Goal: Task Accomplishment & Management: Use online tool/utility

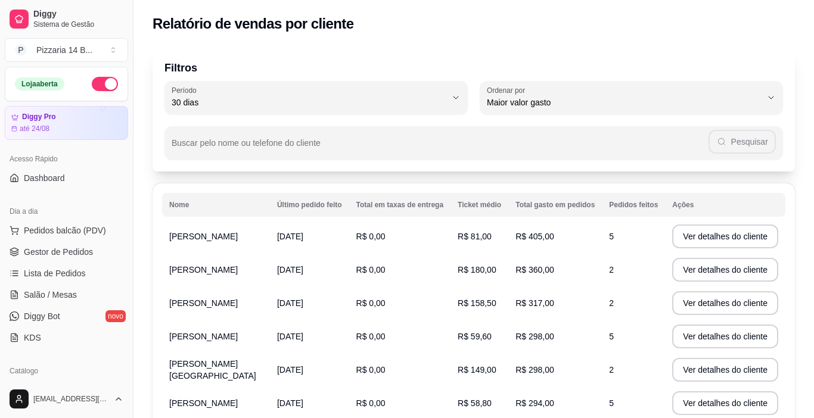
select select "30"
select select "HIGHEST_TOTAL_SPENT_WITH_ORDERS"
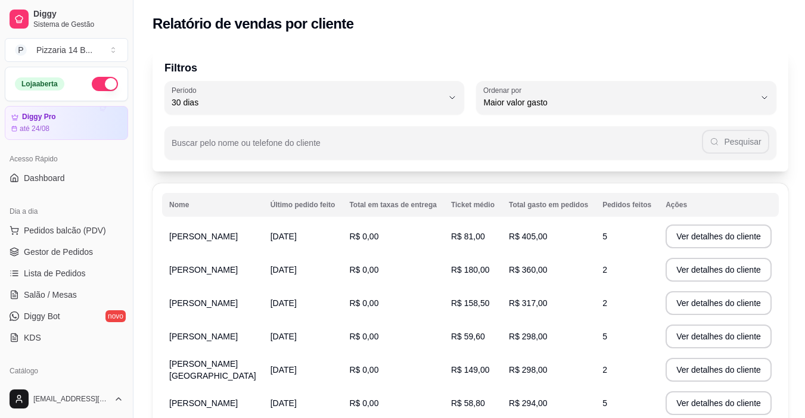
scroll to position [238, 0]
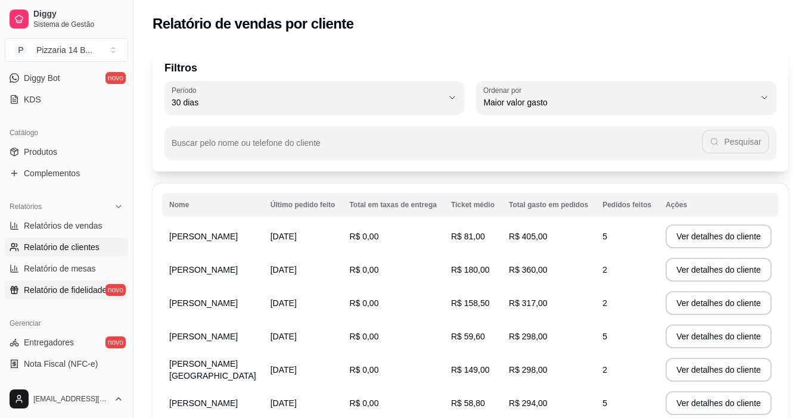
click at [48, 292] on span "Relatório de fidelidade" at bounding box center [65, 290] width 83 height 12
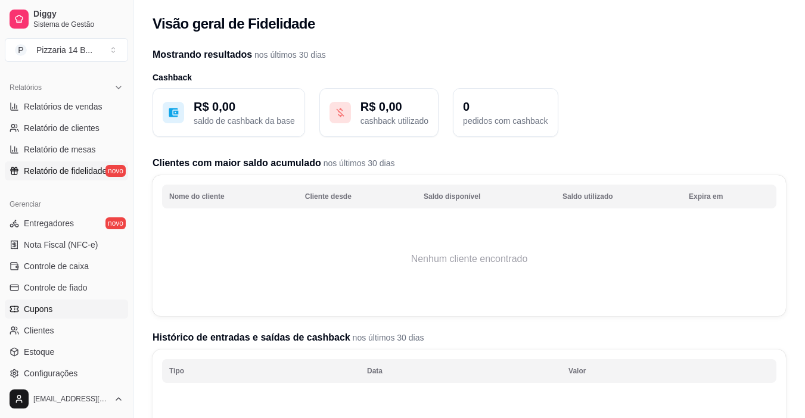
scroll to position [417, 0]
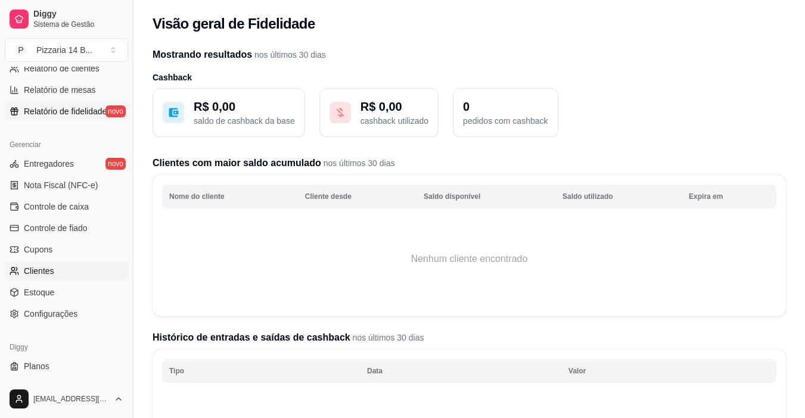
click at [45, 274] on span "Clientes" at bounding box center [39, 271] width 30 height 12
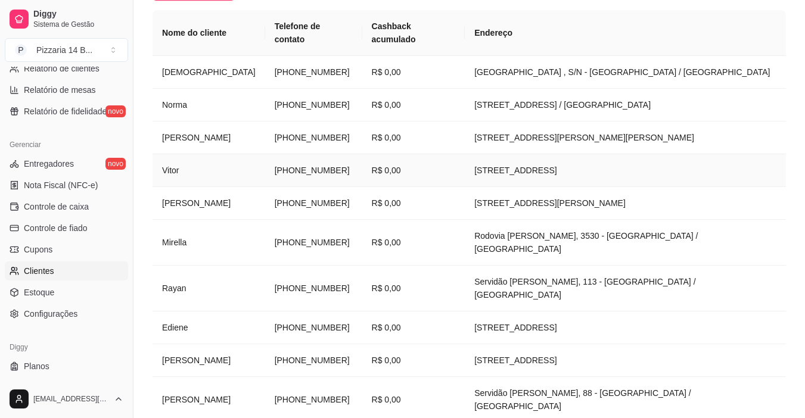
scroll to position [236, 0]
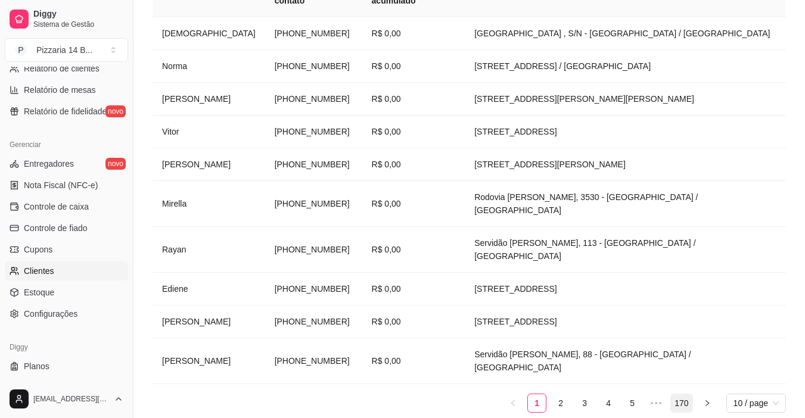
click at [684, 394] on link "170" at bounding box center [681, 403] width 21 height 18
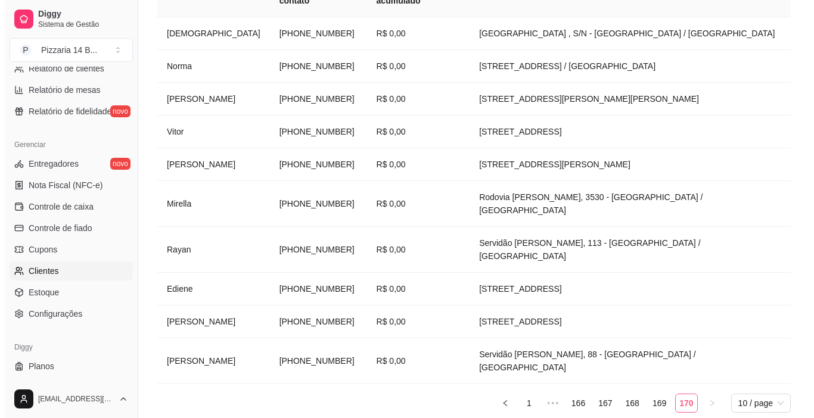
scroll to position [170, 0]
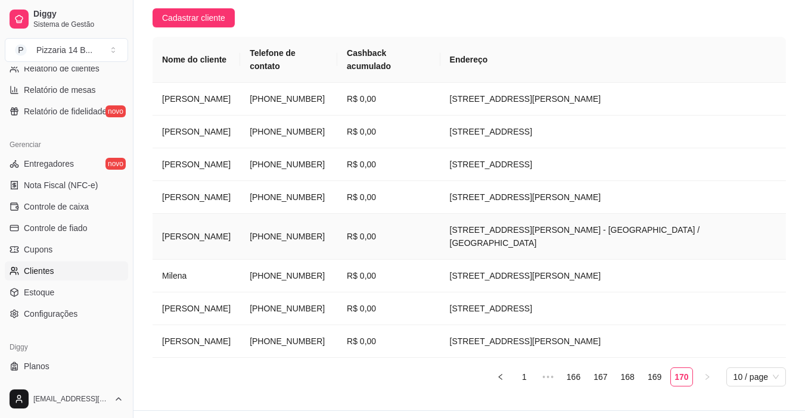
click at [337, 216] on td "[PHONE_NUMBER]" at bounding box center [288, 237] width 97 height 46
click at [348, 216] on div "Loading" at bounding box center [403, 210] width 322 height 20
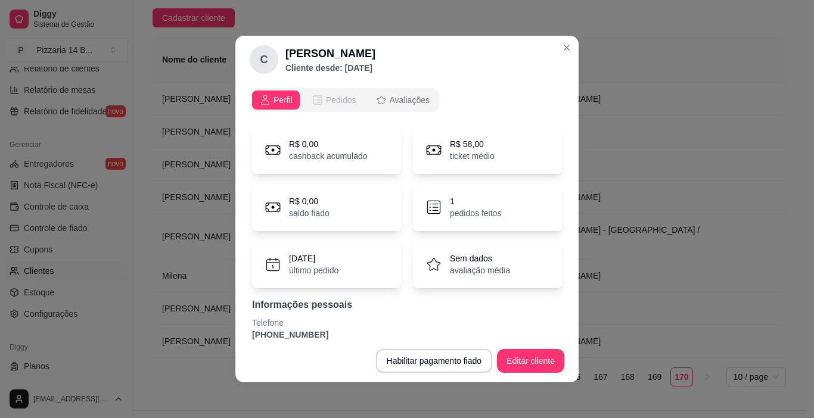
click at [329, 98] on span "Pedidos" at bounding box center [341, 100] width 30 height 12
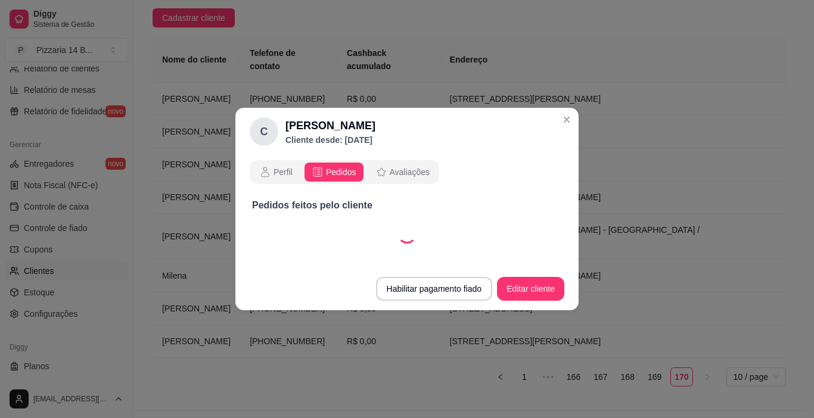
select select "30"
select select "ALL"
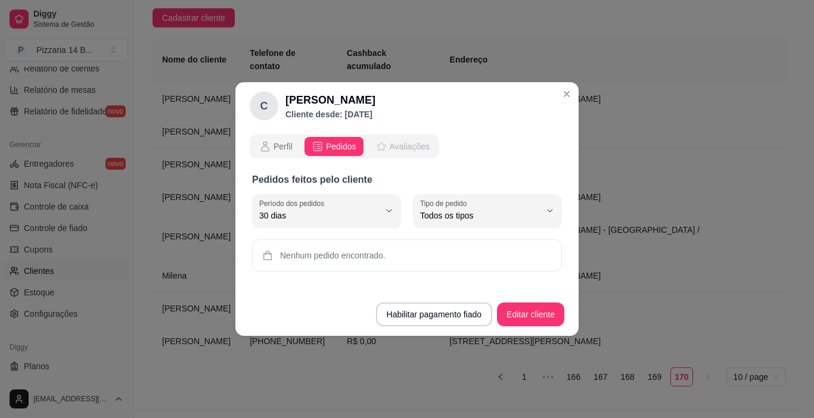
click at [392, 144] on span "Avaliações" at bounding box center [409, 147] width 40 height 12
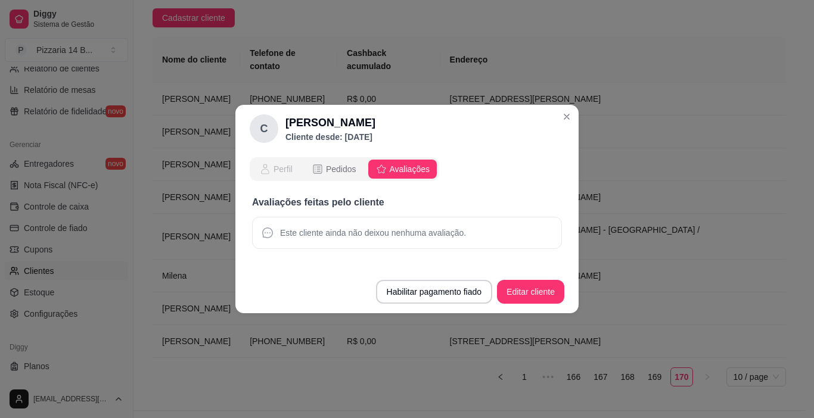
click at [277, 172] on span "Perfil" at bounding box center [282, 169] width 19 height 12
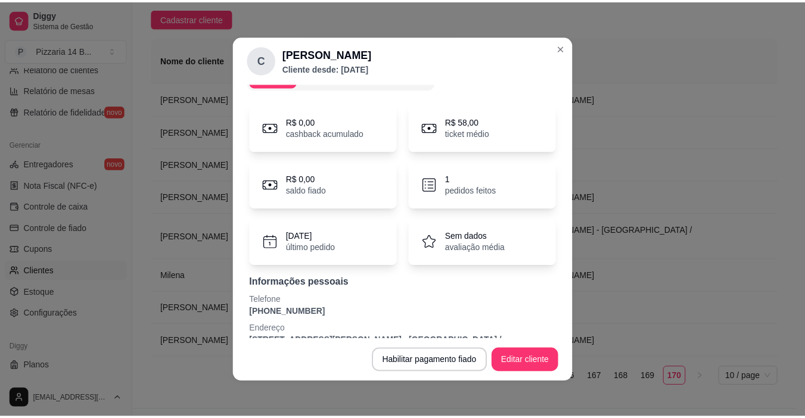
scroll to position [42, 0]
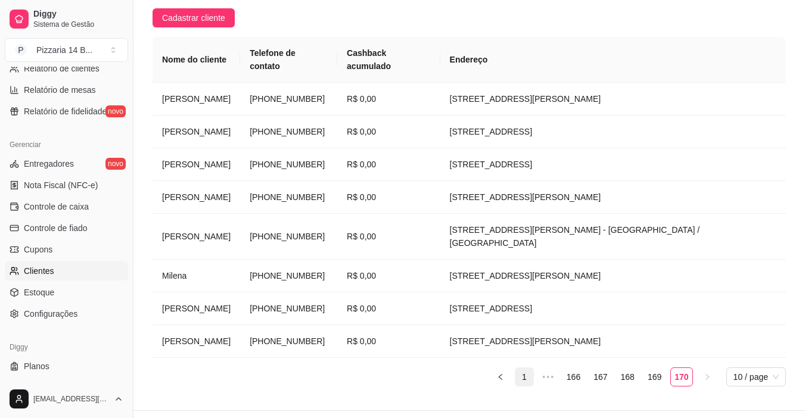
click at [530, 368] on link "1" at bounding box center [524, 377] width 18 height 18
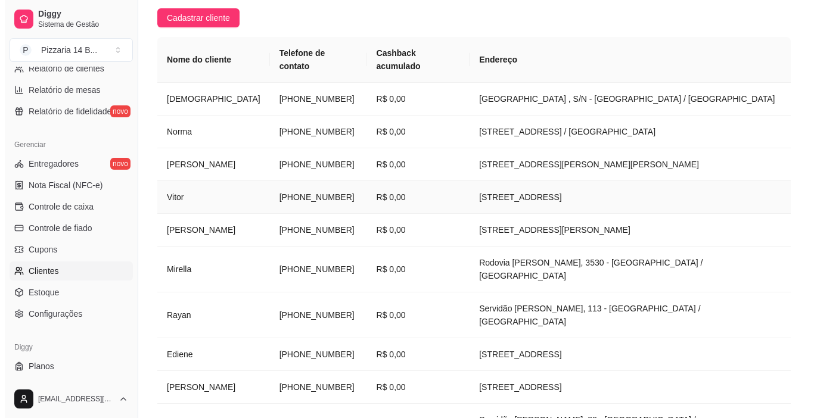
scroll to position [51, 0]
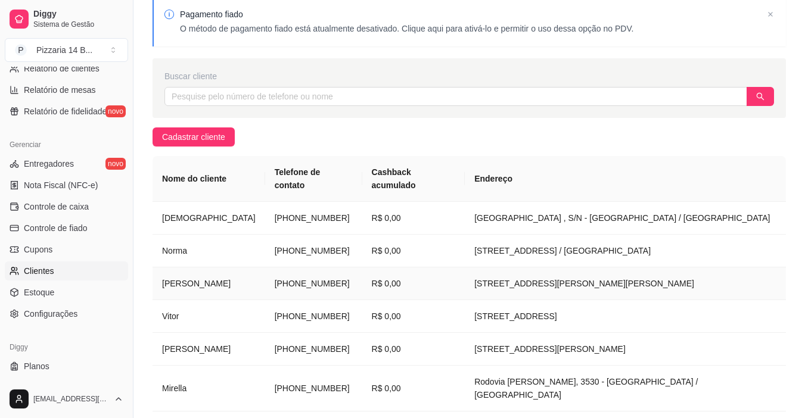
click at [408, 276] on td "R$ 0,00" at bounding box center [413, 283] width 103 height 33
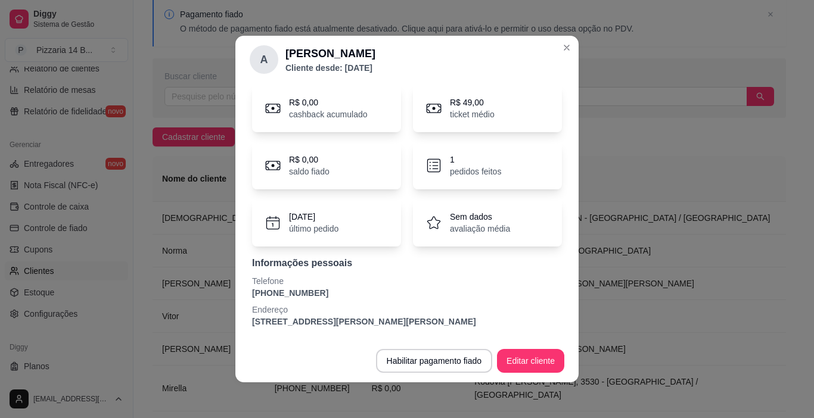
scroll to position [2, 0]
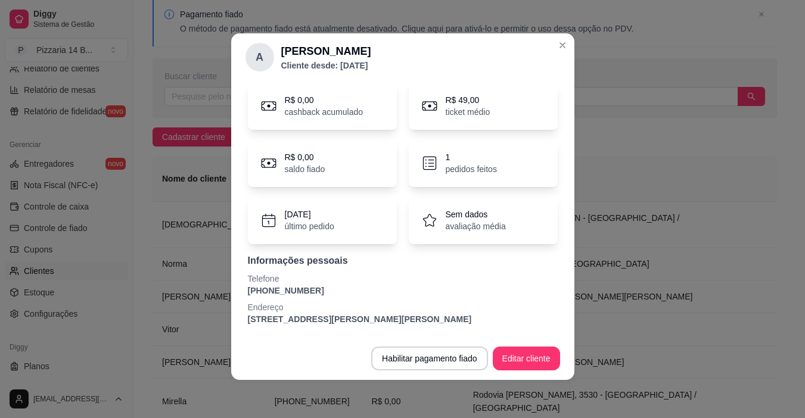
click at [690, 169] on th "Endereço" at bounding box center [619, 179] width 313 height 46
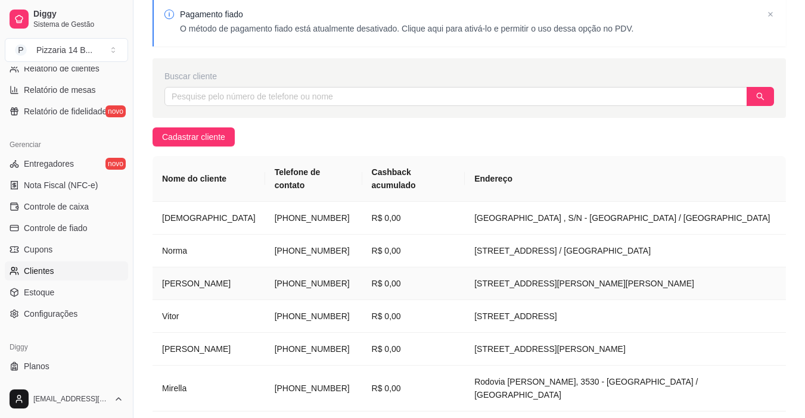
click at [307, 270] on td "[PHONE_NUMBER]" at bounding box center [313, 283] width 97 height 33
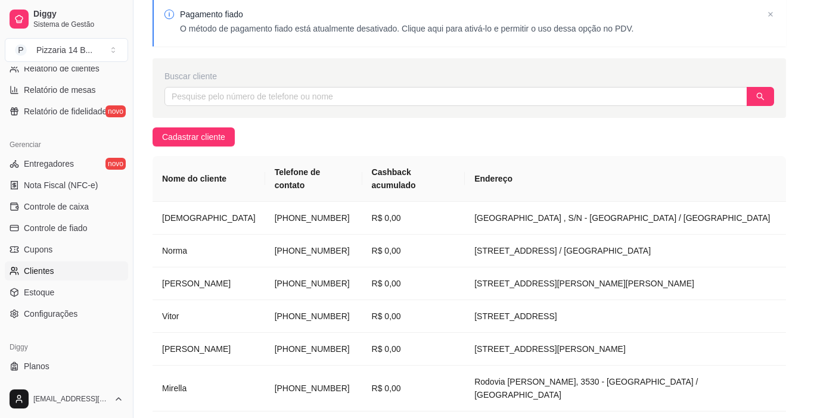
click at [308, 270] on p "último pedido" at bounding box center [313, 270] width 49 height 12
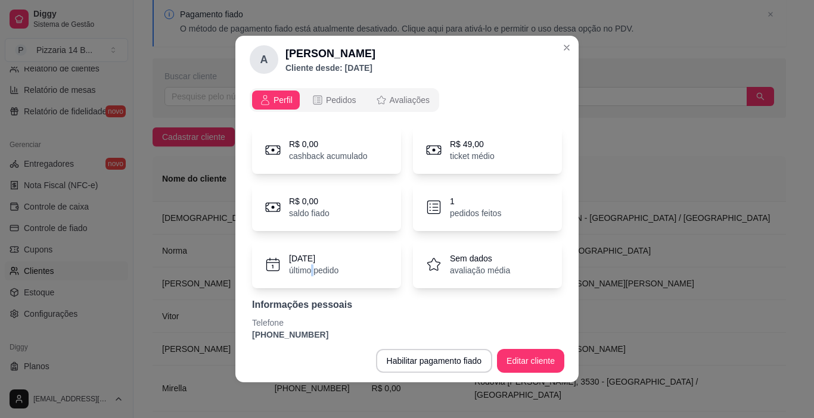
click at [308, 271] on p "último pedido" at bounding box center [313, 270] width 49 height 12
click at [250, 333] on div "R$ 0,00 cashback acumulado R$ 49,00 ticket médio R$ 0,00 saldo fiado 1 pedidos …" at bounding box center [407, 247] width 314 height 257
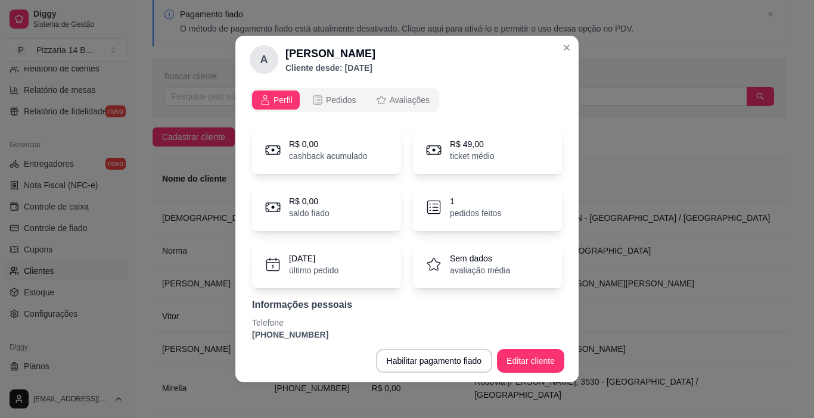
click at [250, 333] on div "R$ 0,00 cashback acumulado R$ 49,00 ticket médio R$ 0,00 saldo fiado 1 pedidos …" at bounding box center [407, 247] width 314 height 257
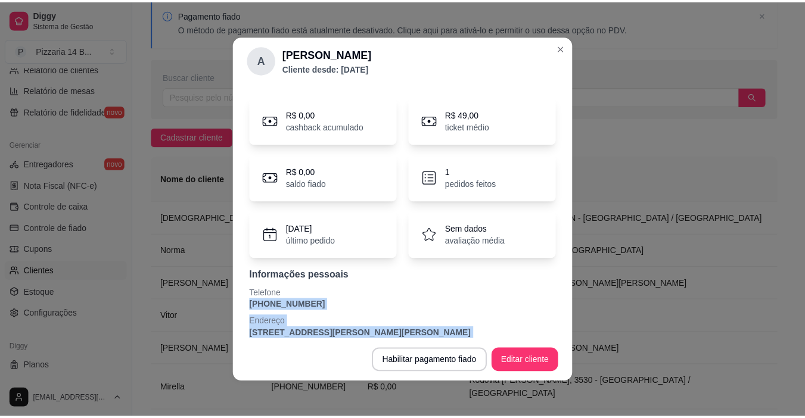
scroll to position [42, 0]
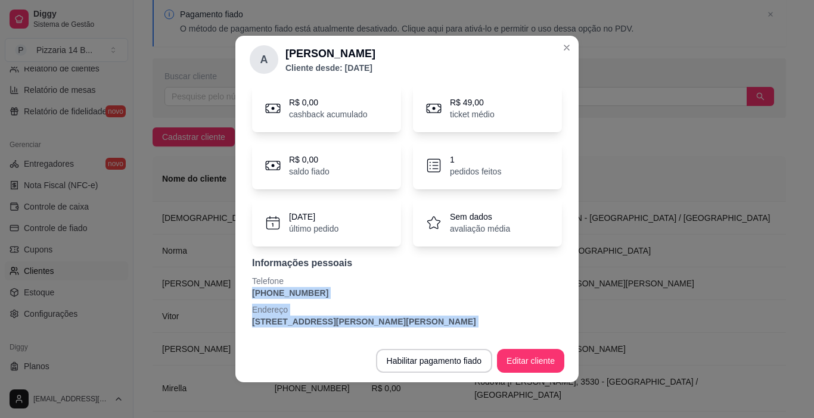
click at [250, 332] on div "R$ 0,00 cashback acumulado R$ 49,00 ticket médio R$ 0,00 saldo fiado 1 pedidos …" at bounding box center [407, 205] width 314 height 257
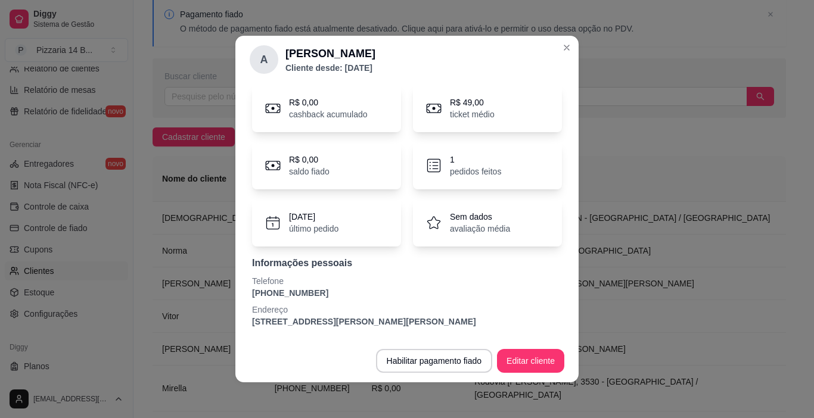
click at [278, 288] on p "[PHONE_NUMBER]" at bounding box center [407, 293] width 310 height 12
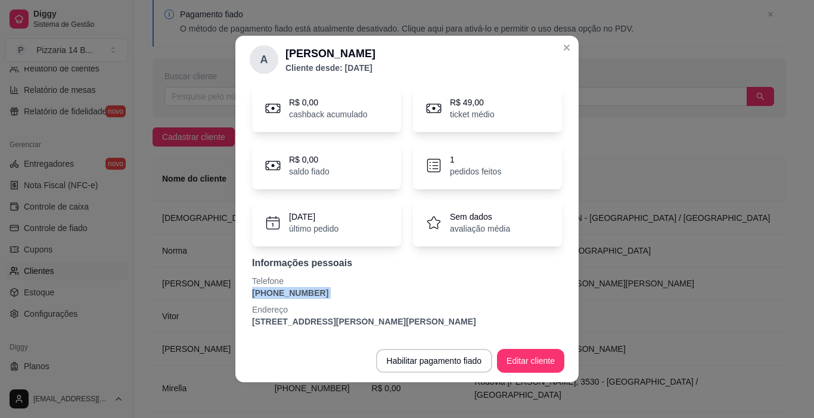
copy p "[PHONE_NUMBER]"
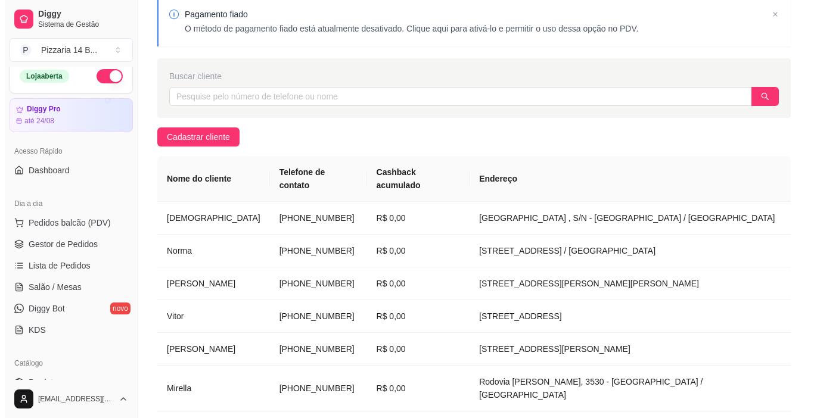
scroll to position [0, 0]
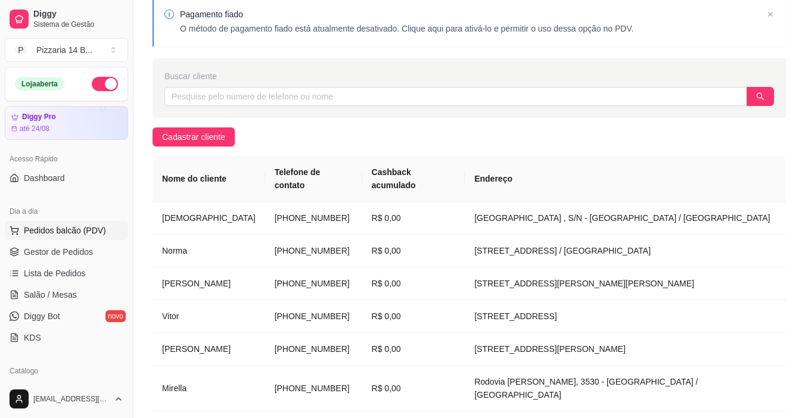
click at [67, 233] on span "Pedidos balcão (PDV)" at bounding box center [65, 231] width 82 height 12
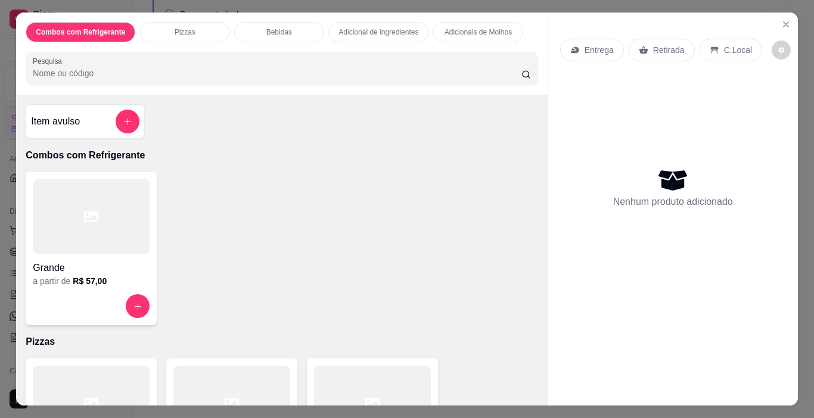
click at [588, 44] on p "Entrega" at bounding box center [598, 50] width 29 height 12
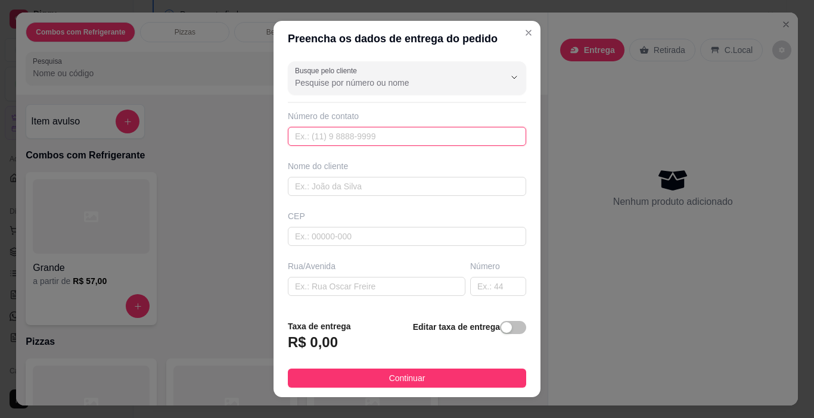
click at [310, 138] on input "text" at bounding box center [407, 136] width 238 height 19
paste input "[PHONE_NUMBER]"
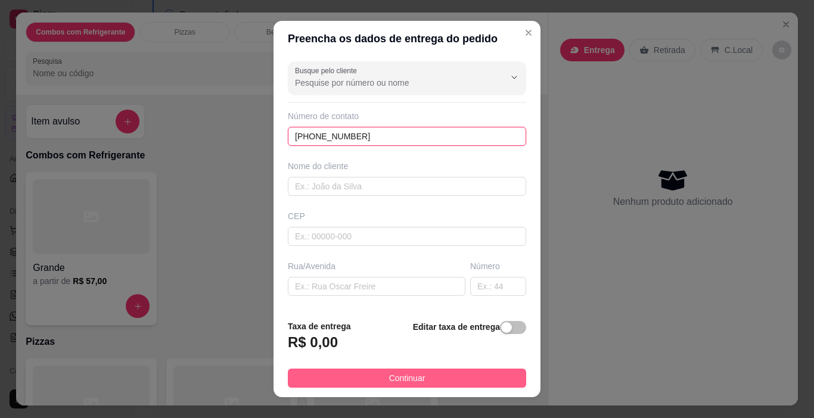
type input "[PHONE_NUMBER]"
click at [389, 376] on span "Continuar" at bounding box center [407, 378] width 36 height 13
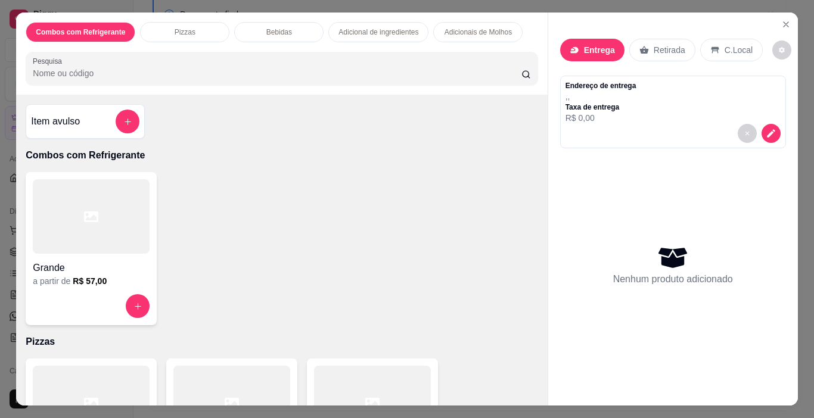
click at [584, 44] on p "Entrega" at bounding box center [599, 50] width 31 height 12
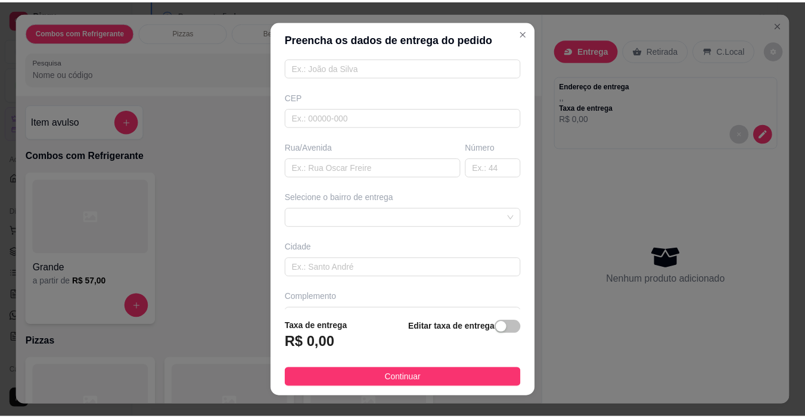
scroll to position [148, 0]
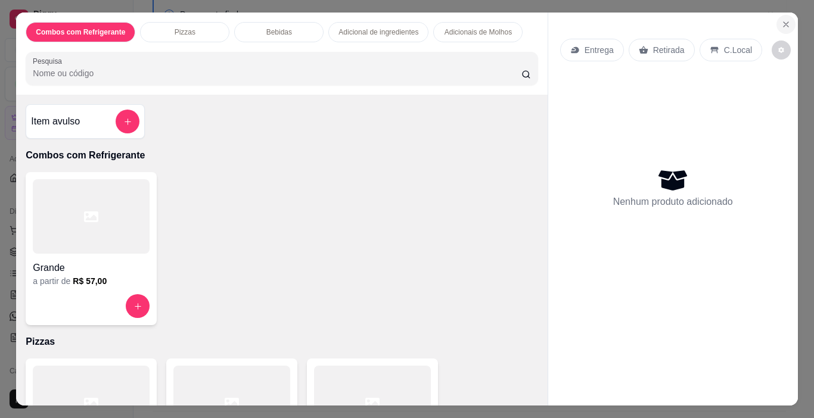
click at [786, 20] on icon "Close" at bounding box center [786, 25] width 10 height 10
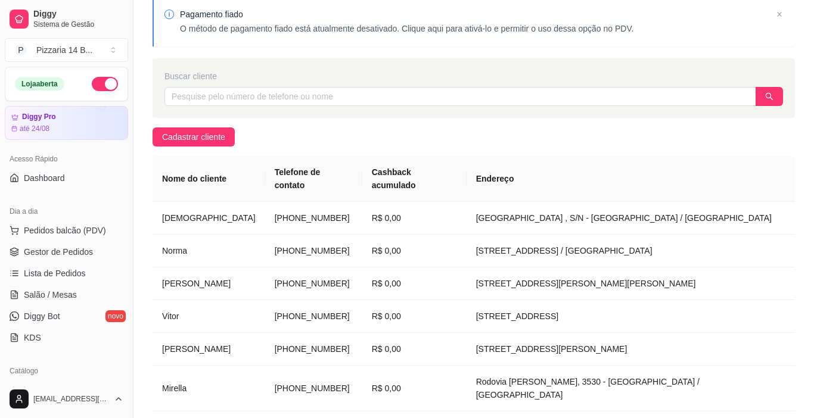
click at [786, 18] on div "Pagamento fiado O método de pagamento fiado está atualmente desativado. Clique …" at bounding box center [473, 298] width 680 height 619
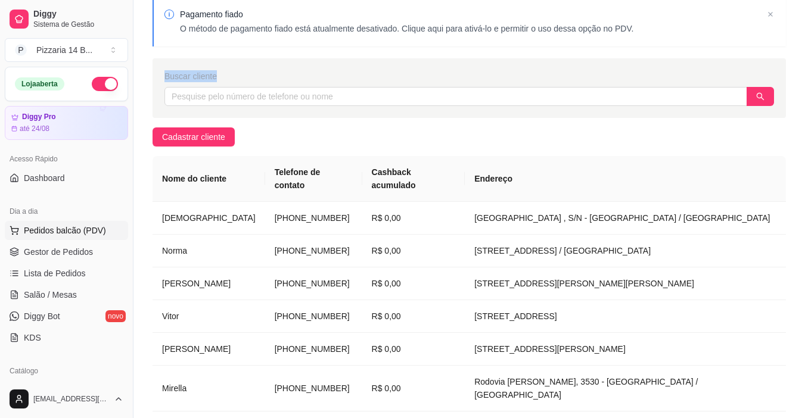
click at [44, 234] on span "Pedidos balcão (PDV)" at bounding box center [65, 231] width 82 height 12
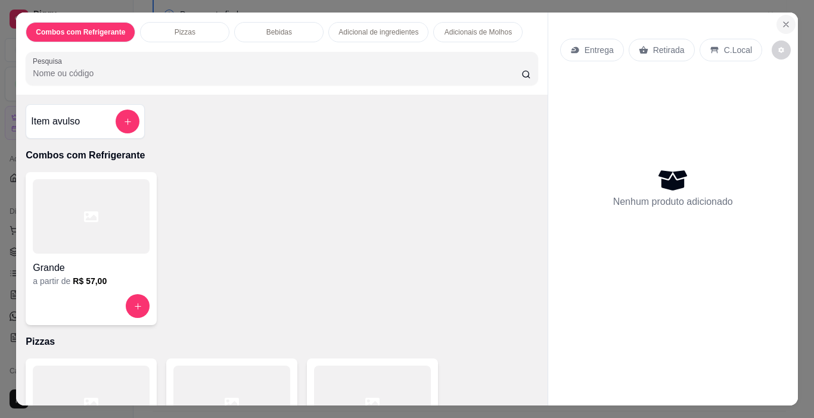
click at [783, 22] on icon "Close" at bounding box center [785, 24] width 5 height 5
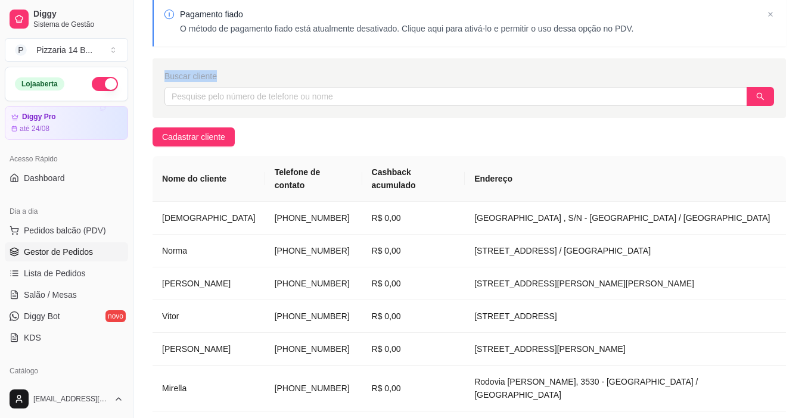
click at [33, 244] on link "Gestor de Pedidos" at bounding box center [66, 251] width 123 height 19
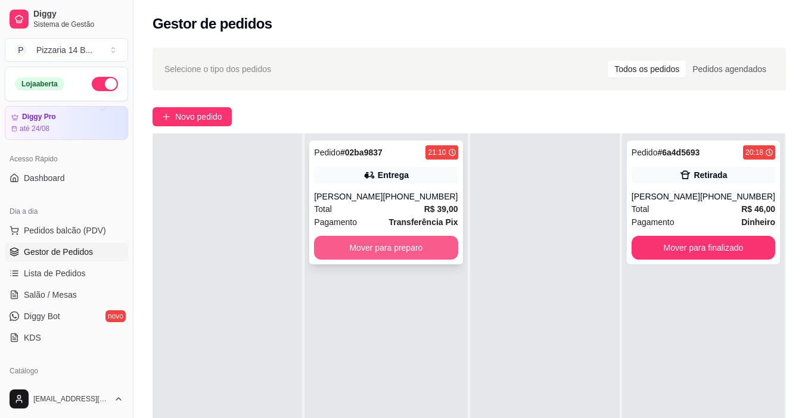
click at [379, 251] on button "Mover para preparo" at bounding box center [386, 248] width 144 height 24
click at [379, 251] on div "Mover para preparo" at bounding box center [386, 248] width 144 height 24
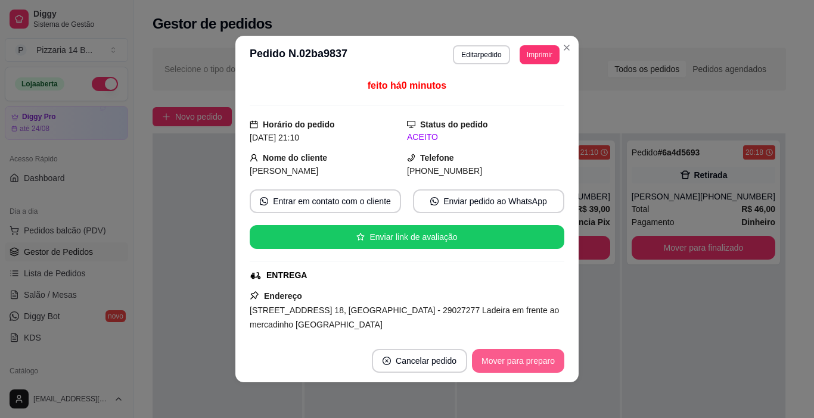
click at [549, 357] on button "Mover para preparo" at bounding box center [518, 361] width 92 height 24
click at [549, 357] on div "Mover para preparo" at bounding box center [518, 361] width 92 height 24
